Goal: Obtain resource: Download file/media

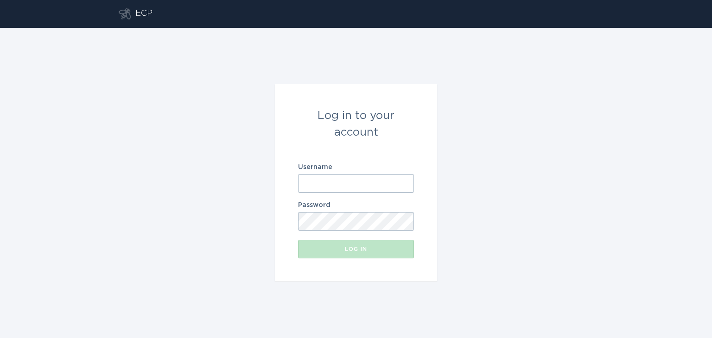
click at [362, 183] on input "Username" at bounding box center [356, 183] width 116 height 19
click at [0, 338] on com-1password-button at bounding box center [0, 338] width 0 height 0
type input "[EMAIL_ADDRESS][DOMAIN_NAME]"
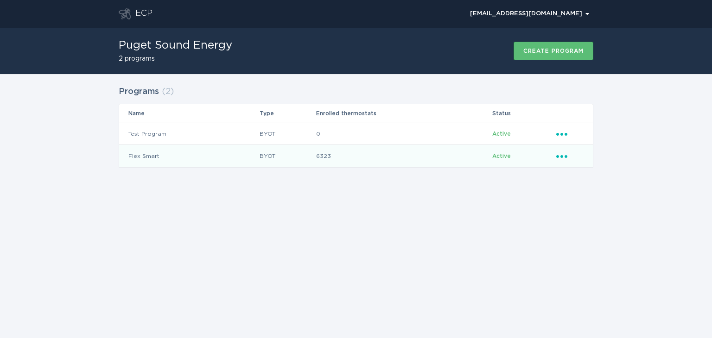
click at [563, 158] on icon "Ellipsis" at bounding box center [562, 155] width 13 height 8
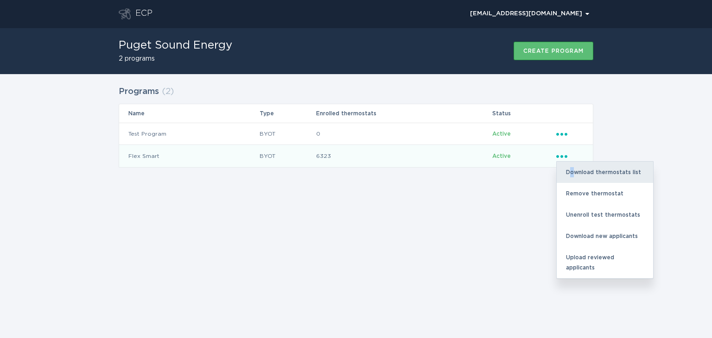
click at [573, 171] on div "Download thermostats list" at bounding box center [605, 172] width 96 height 21
click at [600, 169] on div "Download thermostats list" at bounding box center [605, 172] width 96 height 21
